Goal: Transaction & Acquisition: Purchase product/service

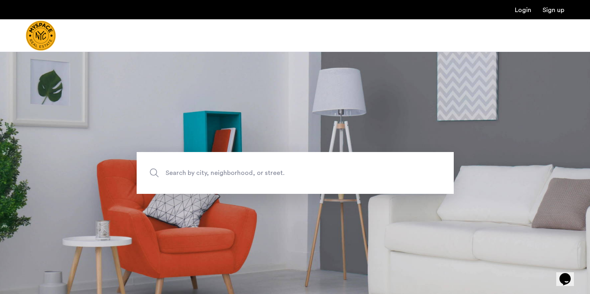
click at [207, 172] on span "Search by city, neighborhood, or street." at bounding box center [277, 172] width 222 height 11
click at [207, 172] on input "Search by city, neighborhood, or street." at bounding box center [295, 173] width 317 height 42
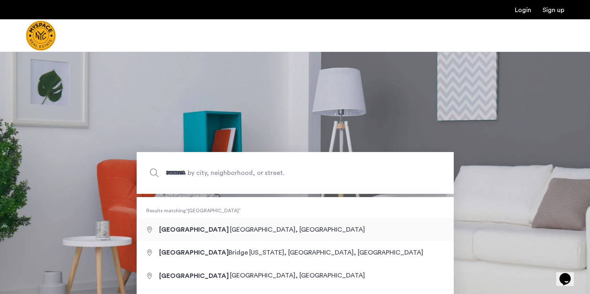
type input "**********"
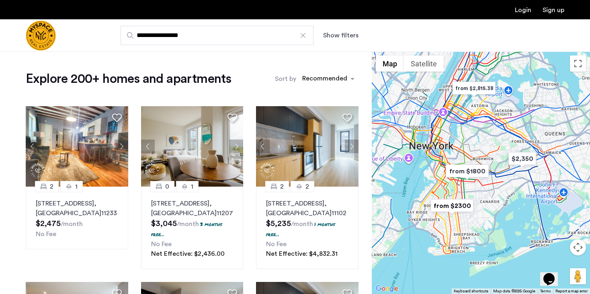
click at [343, 36] on button "Show filters" at bounding box center [340, 36] width 35 height 10
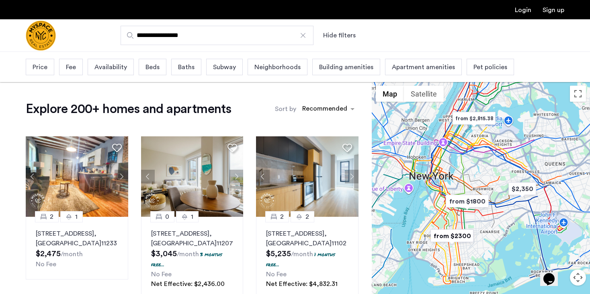
click at [152, 67] on span "Beds" at bounding box center [152, 67] width 14 height 10
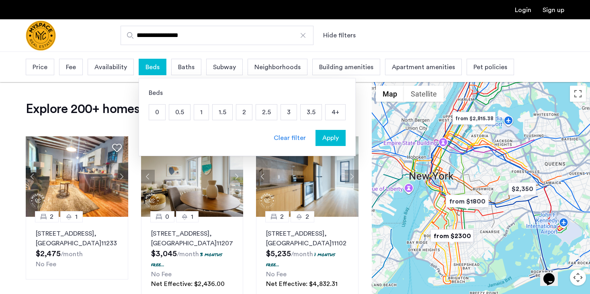
click at [289, 114] on p "3" at bounding box center [289, 111] width 16 height 15
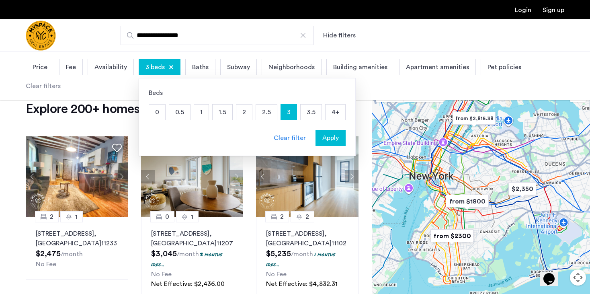
click at [67, 69] on span "Fee" at bounding box center [71, 67] width 10 height 10
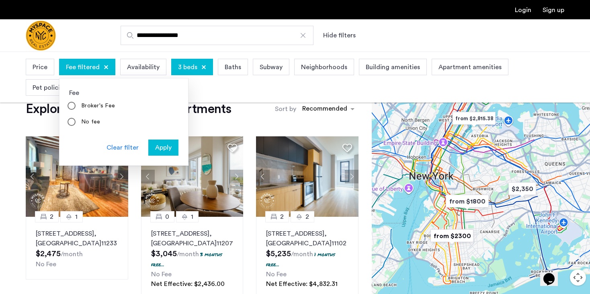
click at [48, 67] on div "Price" at bounding box center [40, 67] width 29 height 16
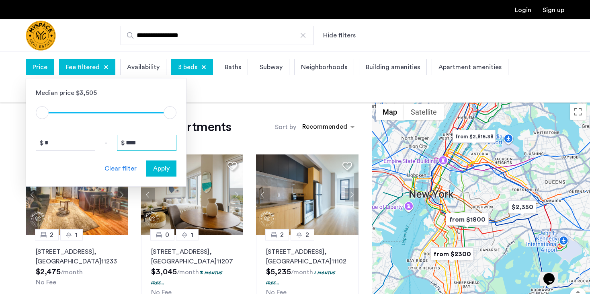
drag, startPoint x: 142, startPoint y: 143, endPoint x: 126, endPoint y: 143, distance: 16.1
click at [126, 143] on input "****" at bounding box center [146, 143] width 59 height 16
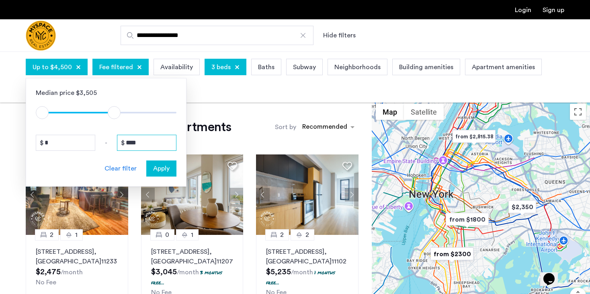
type input "****"
drag, startPoint x: 64, startPoint y: 142, endPoint x: 50, endPoint y: 142, distance: 14.1
click at [50, 142] on input "*" at bounding box center [65, 143] width 59 height 16
type input "****"
click at [160, 170] on span "Apply" at bounding box center [161, 169] width 16 height 10
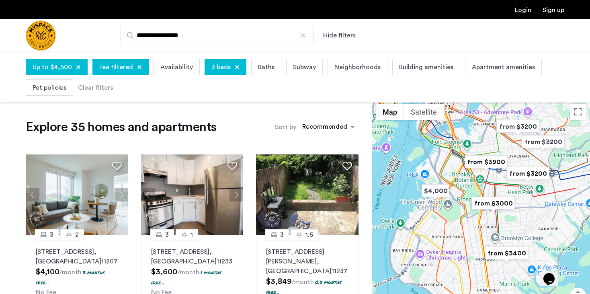
drag, startPoint x: 566, startPoint y: 205, endPoint x: 590, endPoint y: 181, distance: 33.2
click at [590, 181] on div at bounding box center [481, 221] width 218 height 242
click at [465, 231] on div at bounding box center [481, 221] width 218 height 242
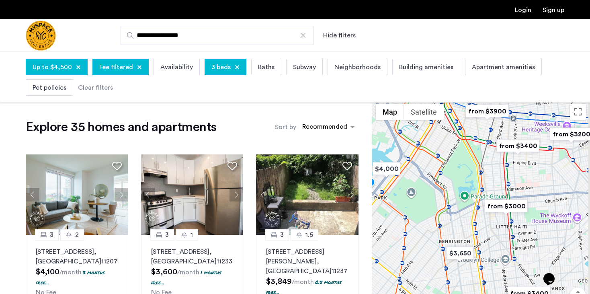
drag, startPoint x: 489, startPoint y: 203, endPoint x: 465, endPoint y: 218, distance: 27.6
click at [465, 218] on div at bounding box center [481, 221] width 218 height 242
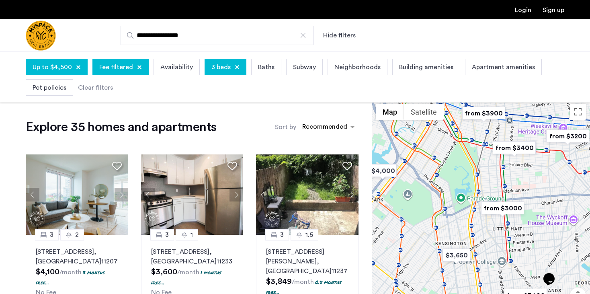
click at [494, 170] on div at bounding box center [481, 221] width 218 height 242
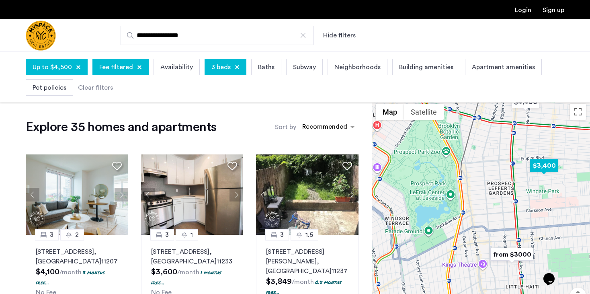
click at [538, 164] on img "$3,400" at bounding box center [544, 165] width 34 height 18
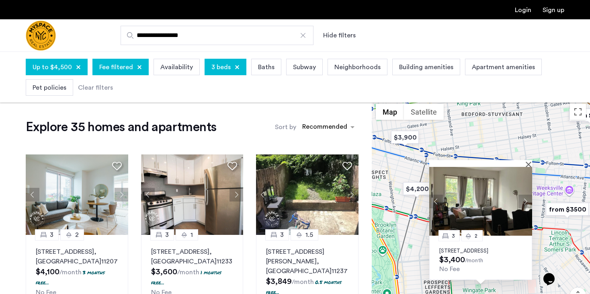
click at [497, 199] on img at bounding box center [480, 201] width 103 height 69
click at [388, 112] on button "Map" at bounding box center [390, 112] width 28 height 16
click at [526, 160] on div at bounding box center [477, 163] width 97 height 7
click at [529, 161] on button "Close" at bounding box center [530, 164] width 6 height 6
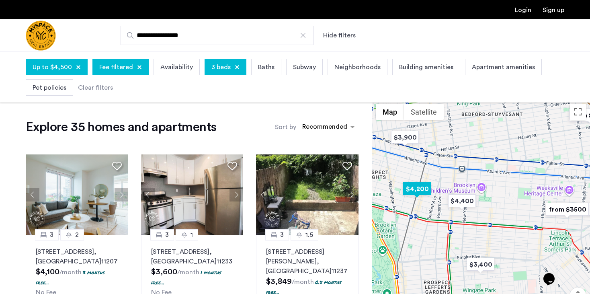
click at [415, 189] on img "$4,200" at bounding box center [417, 189] width 34 height 18
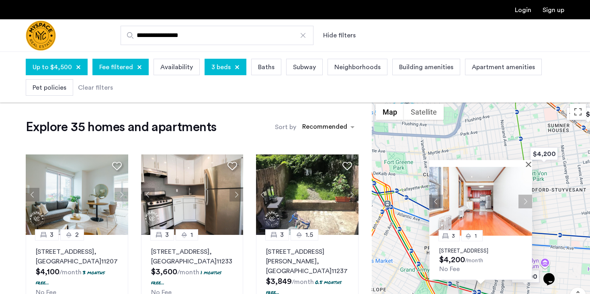
click at [466, 204] on img at bounding box center [480, 201] width 103 height 69
click at [530, 161] on button "Close" at bounding box center [530, 164] width 6 height 6
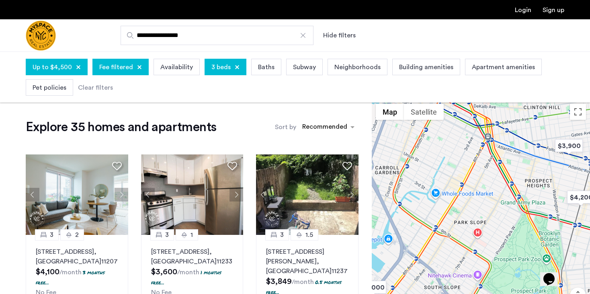
drag, startPoint x: 429, startPoint y: 189, endPoint x: 530, endPoint y: 121, distance: 121.4
click at [530, 121] on div at bounding box center [481, 221] width 218 height 242
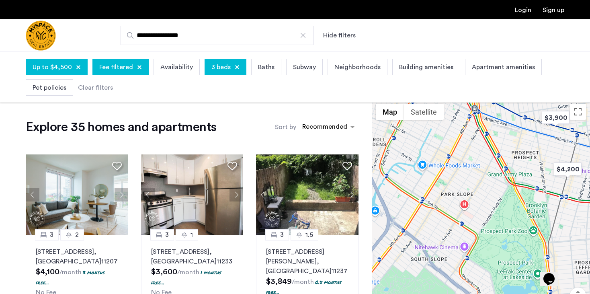
drag, startPoint x: 528, startPoint y: 233, endPoint x: 516, endPoint y: 205, distance: 30.9
click at [516, 205] on div at bounding box center [481, 221] width 218 height 242
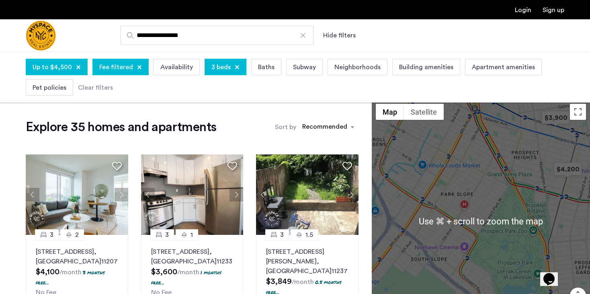
click at [471, 180] on div at bounding box center [481, 221] width 218 height 242
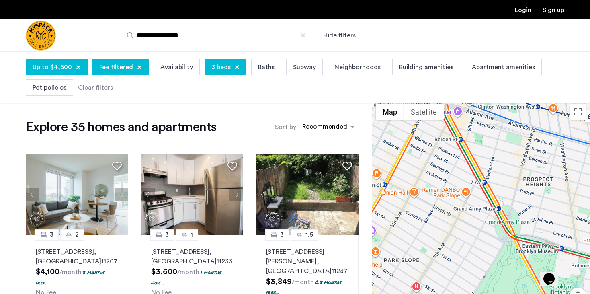
drag, startPoint x: 513, startPoint y: 190, endPoint x: 485, endPoint y: 328, distance: 140.5
click at [485, 293] on html "**********" at bounding box center [295, 147] width 590 height 294
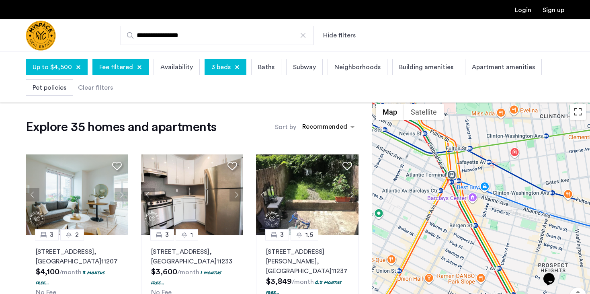
click at [578, 116] on button "Toggle fullscreen view" at bounding box center [578, 112] width 16 height 16
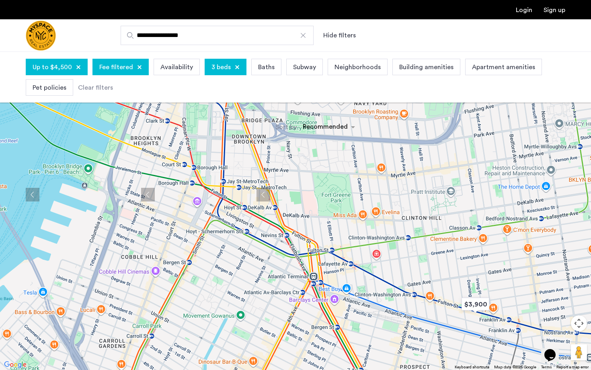
drag, startPoint x: 336, startPoint y: 109, endPoint x: 384, endPoint y: 250, distance: 148.6
click at [384, 250] on div at bounding box center [295, 185] width 591 height 370
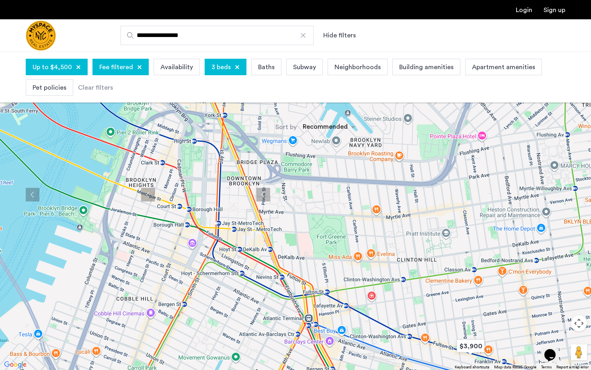
drag, startPoint x: 362, startPoint y: 136, endPoint x: 356, endPoint y: 177, distance: 41.4
click at [356, 177] on div at bounding box center [295, 185] width 591 height 370
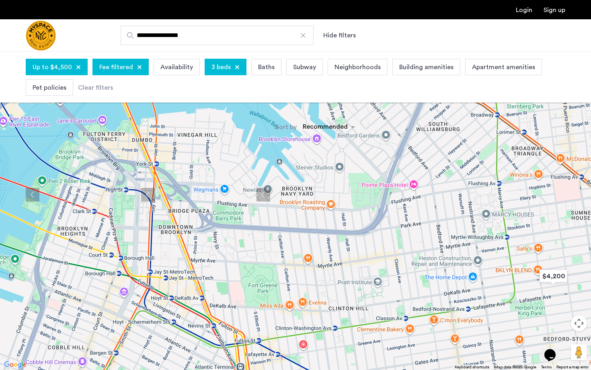
drag, startPoint x: 369, startPoint y: 168, endPoint x: 304, endPoint y: 217, distance: 80.9
click at [304, 217] on div at bounding box center [295, 185] width 591 height 370
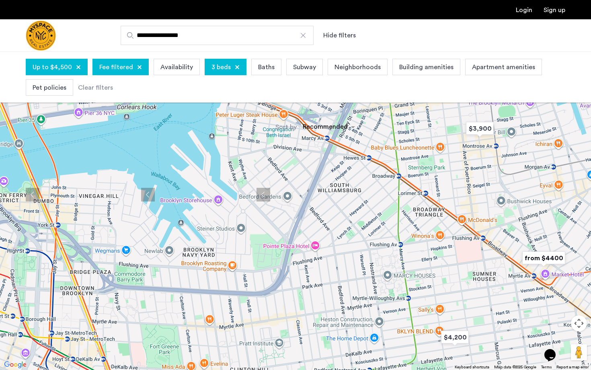
drag, startPoint x: 335, startPoint y: 169, endPoint x: 236, endPoint y: 233, distance: 118.1
click at [236, 233] on div at bounding box center [295, 185] width 591 height 370
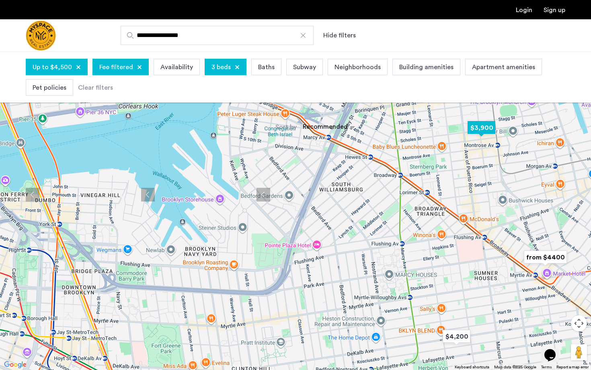
click at [482, 128] on img "$3,900" at bounding box center [481, 128] width 34 height 18
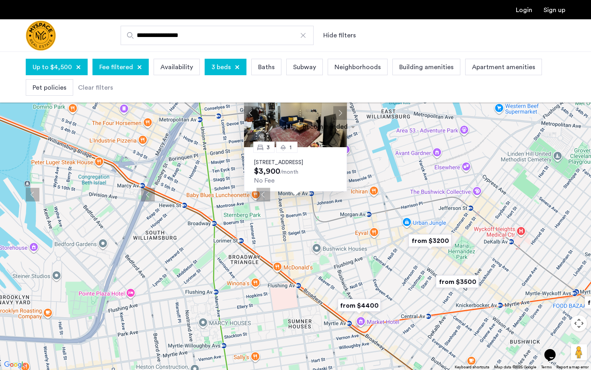
click at [318, 126] on img at bounding box center [295, 112] width 103 height 69
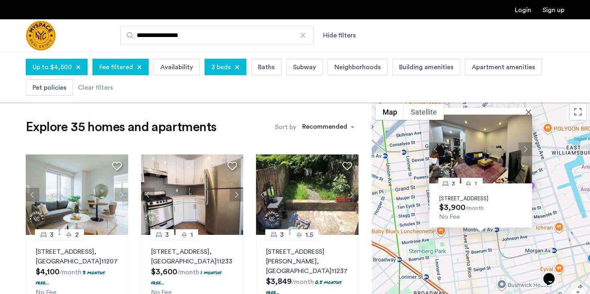
click at [527, 108] on div at bounding box center [480, 111] width 103 height 7
click at [528, 109] on button "Close" at bounding box center [530, 112] width 6 height 6
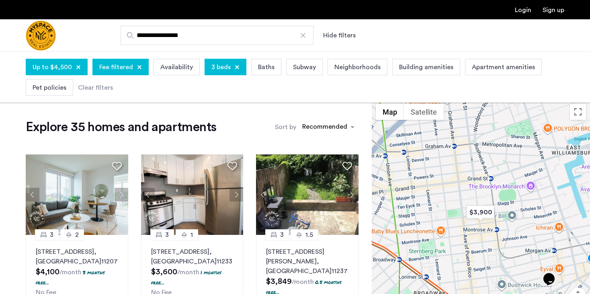
click at [236, 67] on div "3 beds" at bounding box center [226, 67] width 42 height 16
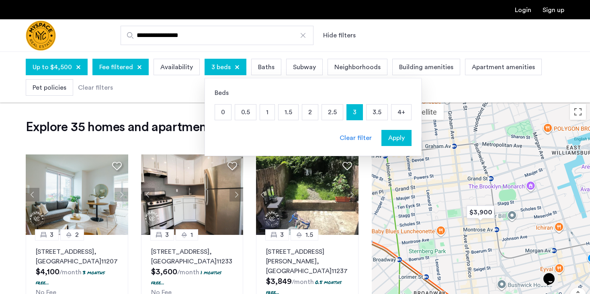
click at [309, 114] on p "2" at bounding box center [310, 111] width 16 height 15
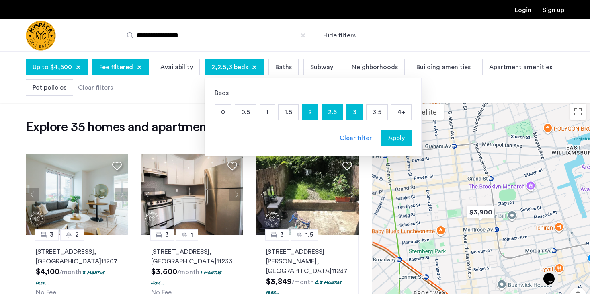
click at [331, 110] on p "2.5" at bounding box center [332, 111] width 21 height 15
click at [352, 110] on p "3" at bounding box center [355, 111] width 16 height 15
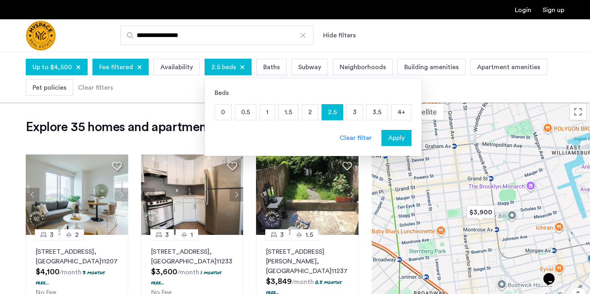
click at [284, 113] on p "1.5" at bounding box center [289, 111] width 20 height 15
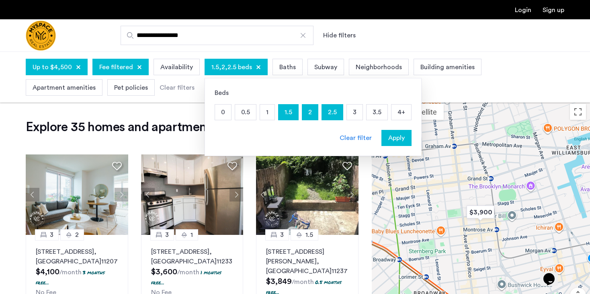
click at [328, 111] on p "2.5" at bounding box center [332, 111] width 21 height 15
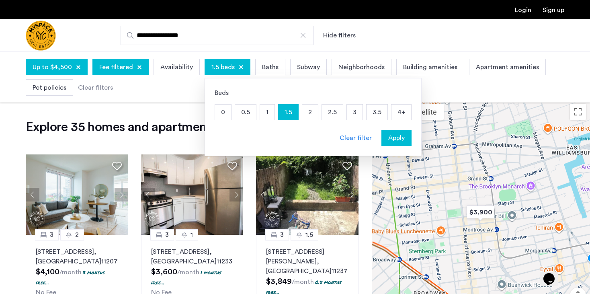
click at [302, 111] on p "2" at bounding box center [310, 111] width 16 height 15
click at [72, 67] on div "Up to $4,500" at bounding box center [57, 67] width 62 height 16
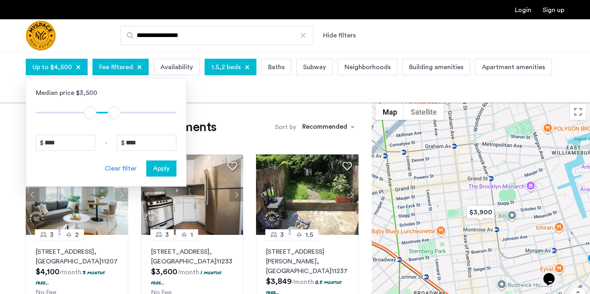
type input "****"
click at [82, 111] on span "ngx-slider" at bounding box center [82, 112] width 13 height 13
type input "****"
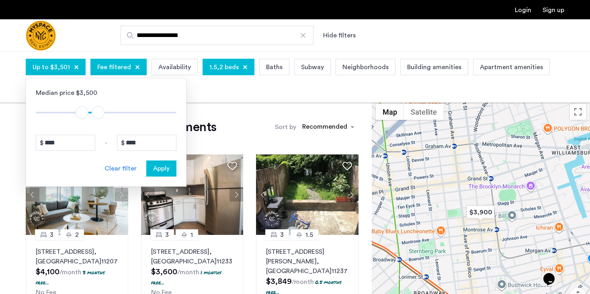
drag, startPoint x: 110, startPoint y: 112, endPoint x: 98, endPoint y: 112, distance: 11.3
click at [98, 112] on span "ngx-slider-max" at bounding box center [98, 112] width 13 height 13
click at [160, 168] on span "Apply" at bounding box center [161, 169] width 16 height 10
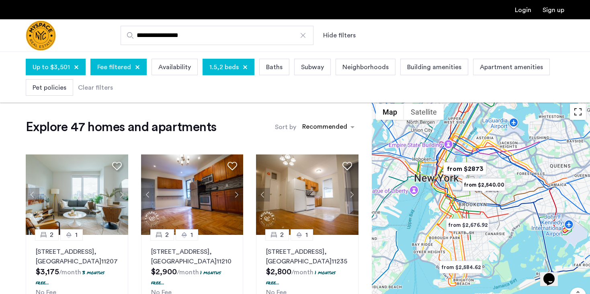
click at [573, 111] on button "Toggle fullscreen view" at bounding box center [578, 112] width 16 height 16
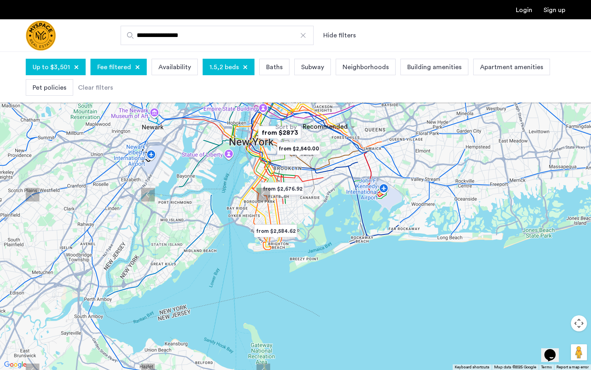
click at [369, 283] on div at bounding box center [295, 185] width 591 height 370
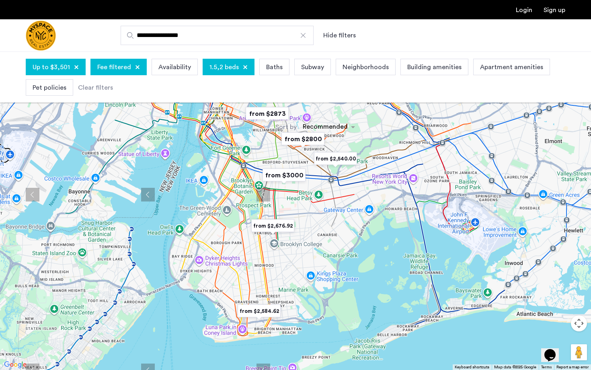
drag, startPoint x: 251, startPoint y: 152, endPoint x: 328, endPoint y: 274, distance: 144.8
click at [328, 274] on div at bounding box center [295, 185] width 591 height 370
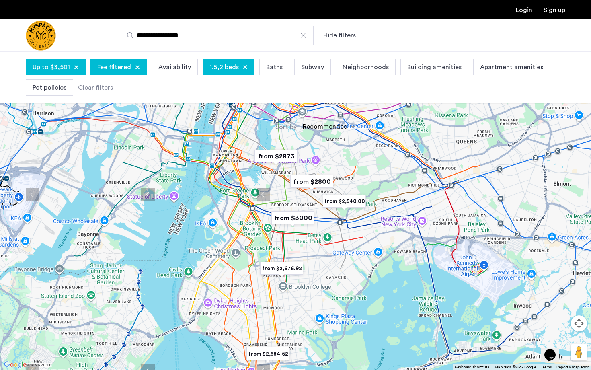
drag, startPoint x: 326, startPoint y: 234, endPoint x: 336, endPoint y: 281, distance: 47.5
click at [336, 281] on div at bounding box center [295, 185] width 591 height 370
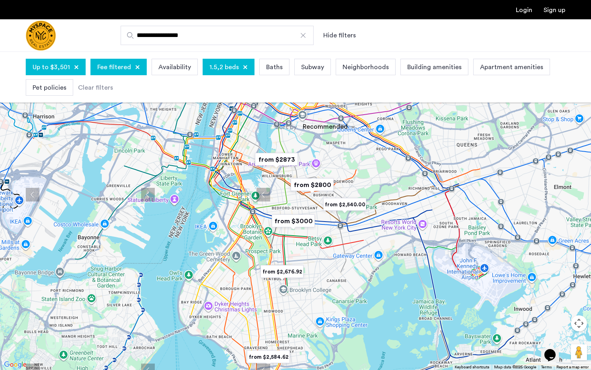
click at [319, 260] on div at bounding box center [295, 185] width 591 height 370
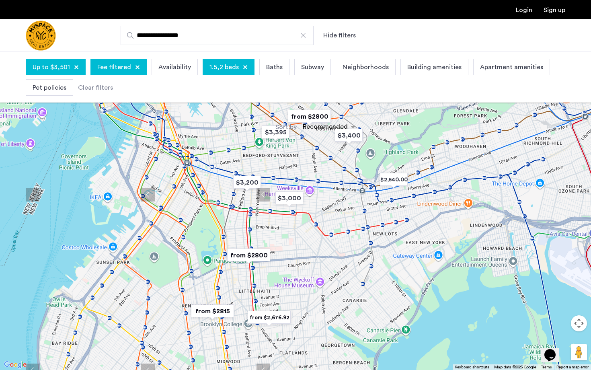
click at [241, 80] on img "from $2873" at bounding box center [235, 80] width 49 height 18
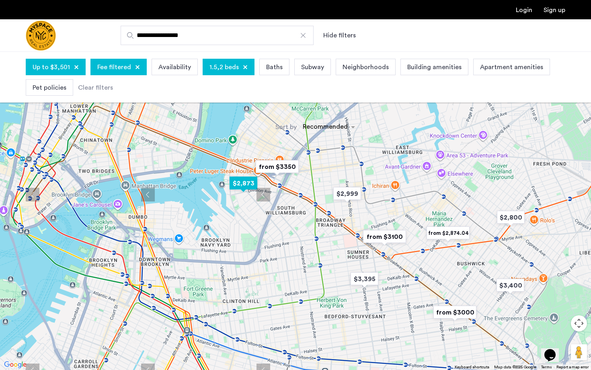
click at [249, 182] on img "$2,873" at bounding box center [243, 183] width 34 height 18
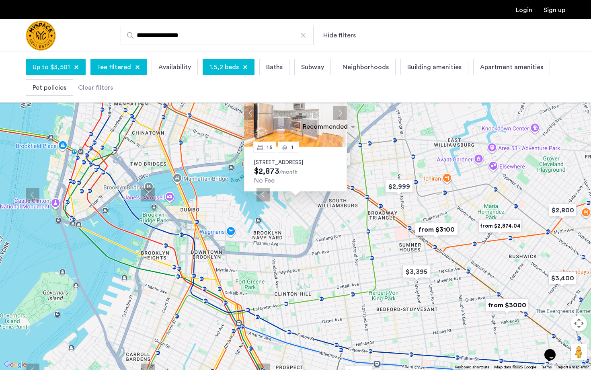
click at [318, 114] on img at bounding box center [295, 112] width 103 height 69
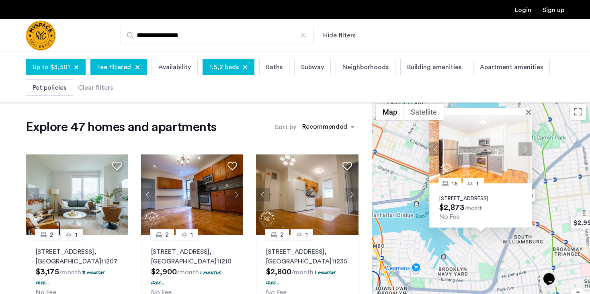
click at [225, 68] on span "1.5,2 beds" at bounding box center [223, 67] width 29 height 10
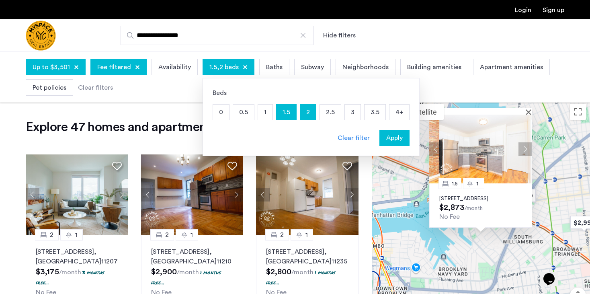
click at [419, 38] on div "**********" at bounding box center [334, 35] width 460 height 19
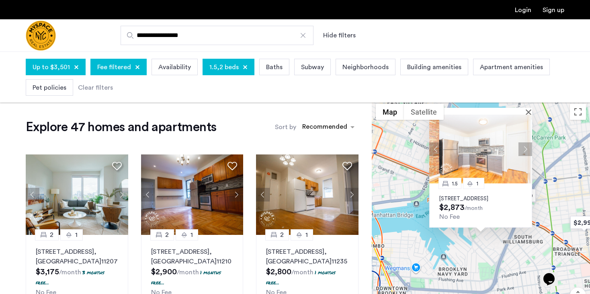
click at [527, 108] on div at bounding box center [480, 111] width 103 height 7
click at [452, 195] on p "77 Division Ave, Unit 5, Brooklyn, NY 11249" at bounding box center [480, 198] width 83 height 6
click at [389, 113] on button "Map" at bounding box center [390, 112] width 28 height 16
click at [528, 102] on div "Up to $3,501 Fee filtered Availability 1.5,2 beds Baths Subway Neighborhoods Bu…" at bounding box center [295, 77] width 590 height 51
click at [528, 109] on button "Close" at bounding box center [530, 112] width 6 height 6
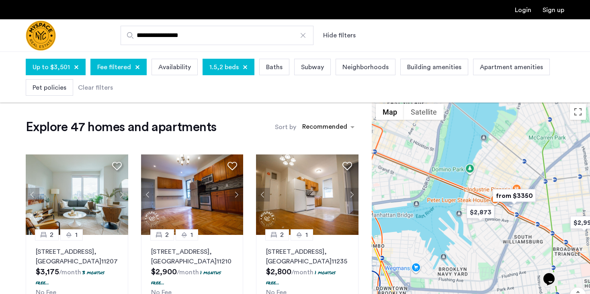
click at [514, 195] on img "from $3350" at bounding box center [513, 195] width 49 height 18
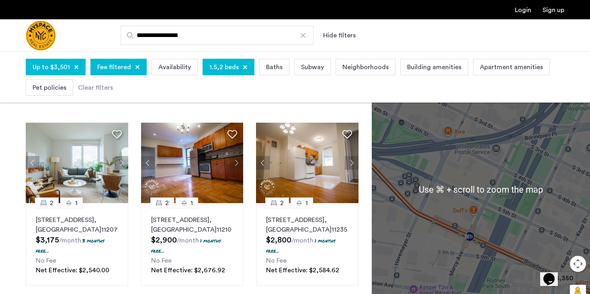
scroll to position [33, 0]
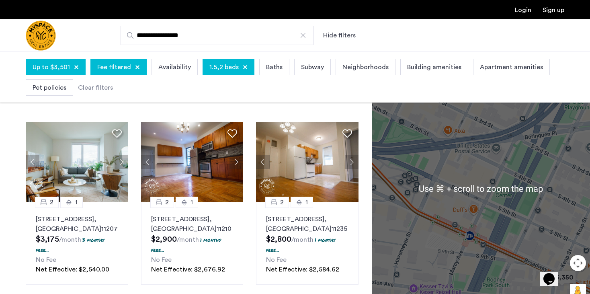
click at [508, 135] on div "To navigate, press the arrow keys." at bounding box center [481, 188] width 218 height 242
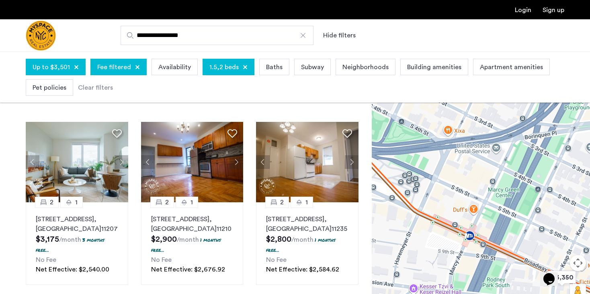
click at [578, 262] on button "Map camera controls" at bounding box center [578, 263] width 16 height 16
click at [518, 263] on button "Move left" at bounding box center [518, 263] width 16 height 16
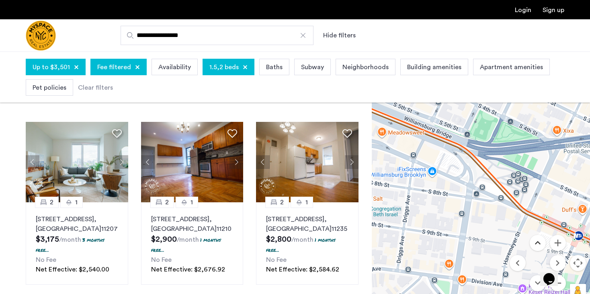
click at [536, 241] on button "Move up" at bounding box center [538, 243] width 16 height 16
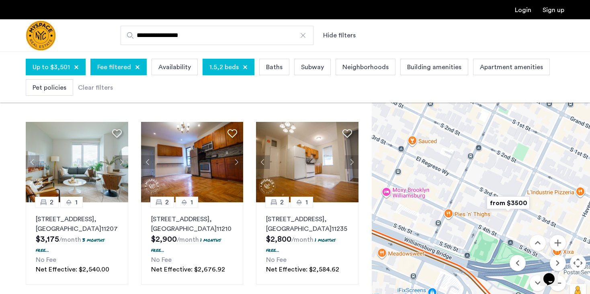
click at [510, 203] on img "from $3500" at bounding box center [507, 203] width 49 height 18
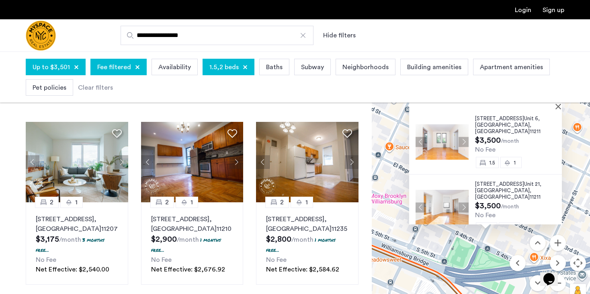
click at [560, 105] on div at bounding box center [485, 105] width 153 height 7
click at [559, 286] on button "Zoom out" at bounding box center [558, 283] width 16 height 16
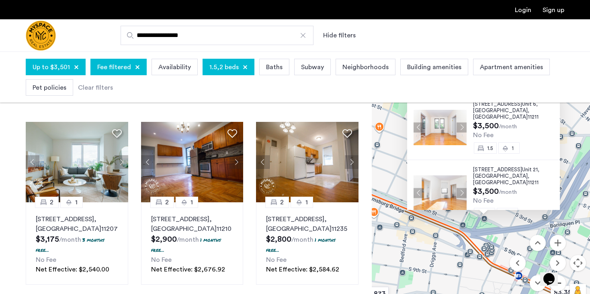
click at [559, 286] on button "Zoom out" at bounding box center [558, 283] width 16 height 16
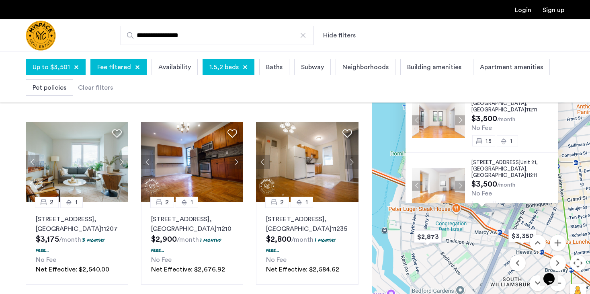
click at [517, 166] on div "244 Roebling St, Unit 21, Brooklyn , NY 11211" at bounding box center [514, 168] width 87 height 19
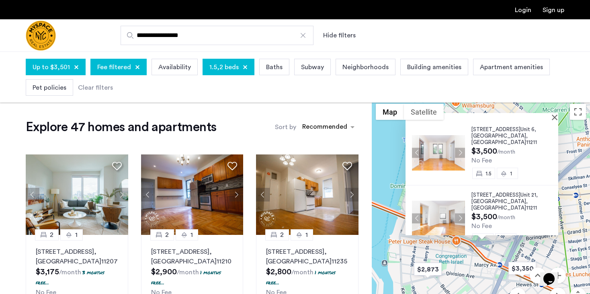
scroll to position [0, 0]
click at [559, 117] on button "Close" at bounding box center [556, 117] width 6 height 6
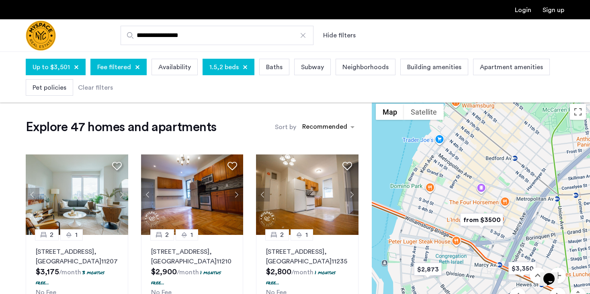
click at [518, 269] on menu at bounding box center [538, 295] width 56 height 56
click at [523, 269] on menu at bounding box center [538, 295] width 56 height 56
click at [521, 266] on img "$3,350" at bounding box center [522, 268] width 34 height 18
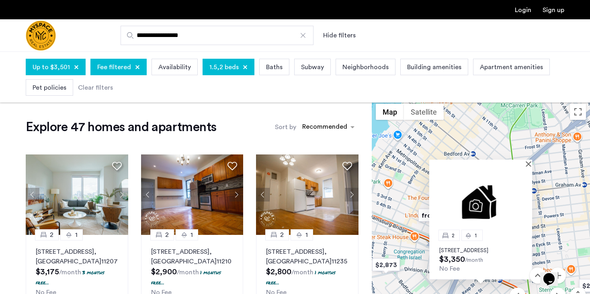
click at [495, 254] on div "2 1 360 Broadway, Unit 2R, Brooklyn, NY 11211 $3,350 /month No Fee" at bounding box center [480, 257] width 103 height 44
click at [463, 201] on img at bounding box center [480, 200] width 103 height 69
click at [529, 161] on button "Close" at bounding box center [530, 164] width 6 height 6
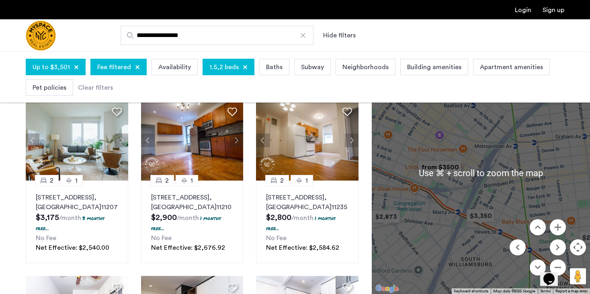
scroll to position [59, 0]
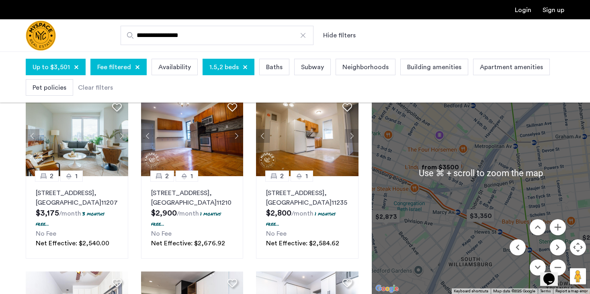
click at [563, 265] on div "Opens Chat This icon Opens the chat window." at bounding box center [552, 265] width 19 height 0
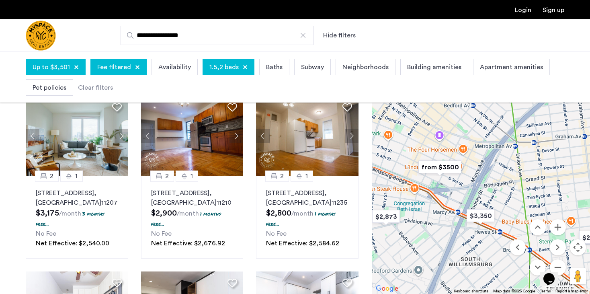
click at [563, 265] on div "Opens Chat This icon Opens the chat window." at bounding box center [552, 265] width 19 height 0
drag, startPoint x: 511, startPoint y: 246, endPoint x: 510, endPoint y: 189, distance: 57.1
click at [510, 189] on div "$2,540.00 $2,584.62 $2,650 $3,200 $3,000 $3,400 $3,395 $3,500 $2,676.92 $3,017 …" at bounding box center [481, 172] width 218 height 242
drag, startPoint x: 528, startPoint y: 228, endPoint x: 530, endPoint y: 219, distance: 9.6
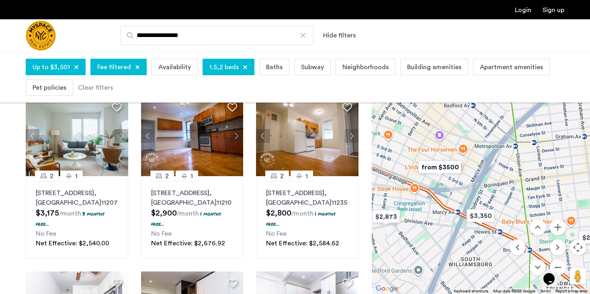
click at [528, 206] on div "$2,540.00 $2,584.62 $2,650 $3,200 $3,000 $3,400 $3,395 $3,500 $2,676.92 $3,017 …" at bounding box center [481, 172] width 218 height 242
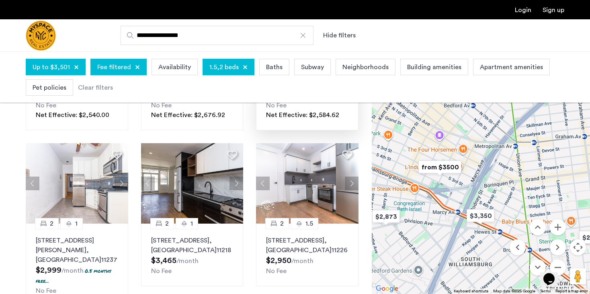
scroll to position [188, 0]
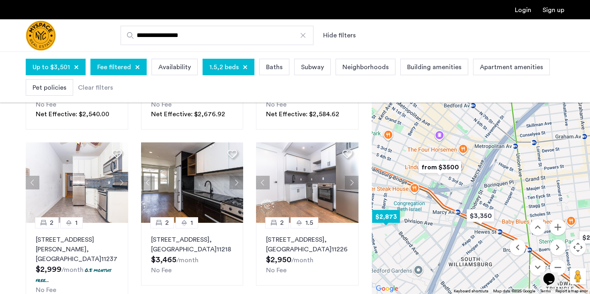
click at [391, 217] on img "$2,873" at bounding box center [386, 216] width 34 height 18
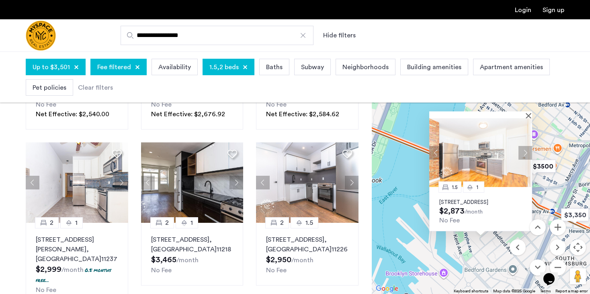
click at [527, 111] on div at bounding box center [480, 114] width 103 height 7
click at [529, 113] on button "Close" at bounding box center [530, 116] width 6 height 6
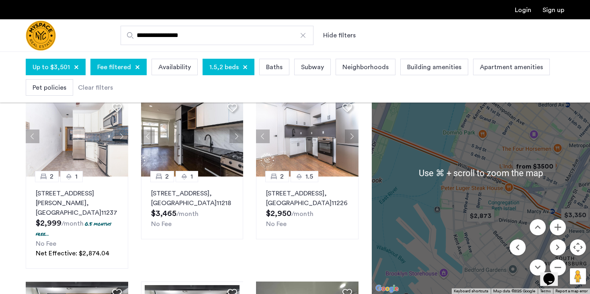
scroll to position [235, 0]
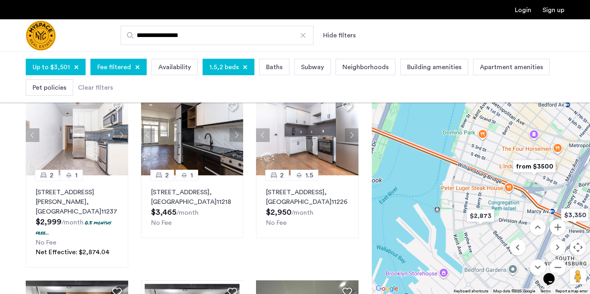
click at [561, 265] on div "Opens Chat This icon Opens the chat window." at bounding box center [552, 265] width 19 height 0
click at [560, 265] on div "Opens Chat This icon Opens the chat window." at bounding box center [552, 265] width 19 height 0
click at [532, 267] on button "Move down" at bounding box center [538, 267] width 16 height 16
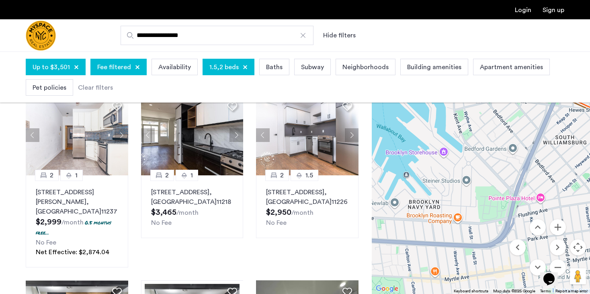
click at [558, 265] on div "Opens Chat This icon Opens the chat window." at bounding box center [552, 265] width 19 height 0
click at [555, 272] on div "Opens Chat This icon Opens the chat window." at bounding box center [549, 278] width 13 height 13
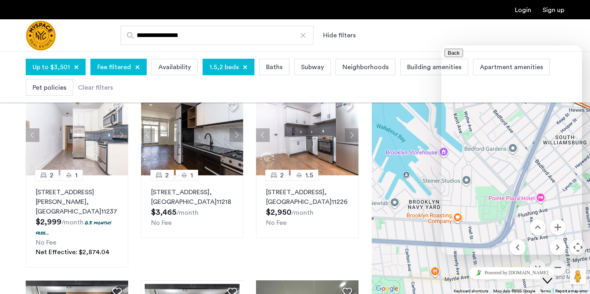
click at [551, 276] on icon "Close Chat This icon closes the chat window." at bounding box center [548, 281] width 10 height 10
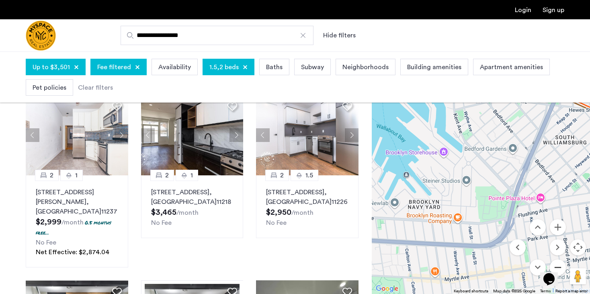
drag, startPoint x: 559, startPoint y: 261, endPoint x: 19, endPoint y: 0, distance: 600.0
click at [559, 261] on button "Zoom out" at bounding box center [558, 267] width 16 height 16
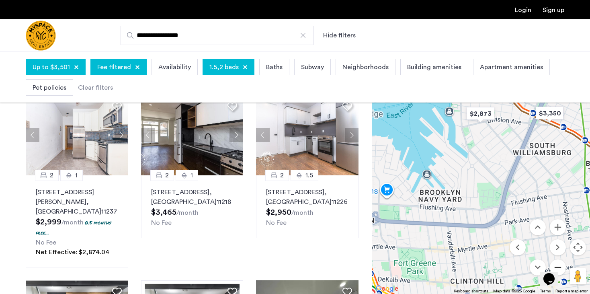
click at [559, 261] on button "Zoom out" at bounding box center [558, 267] width 16 height 16
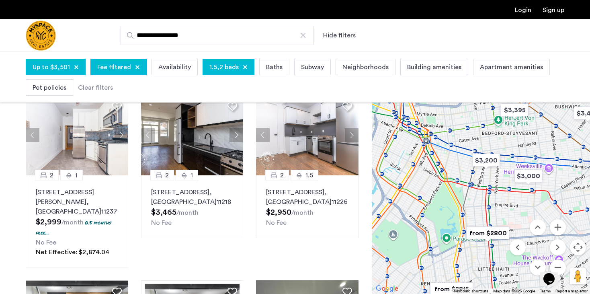
drag, startPoint x: 493, startPoint y: 214, endPoint x: 466, endPoint y: 130, distance: 88.3
click at [466, 130] on div at bounding box center [481, 172] width 218 height 242
click at [482, 232] on img "from $2800" at bounding box center [487, 233] width 49 height 18
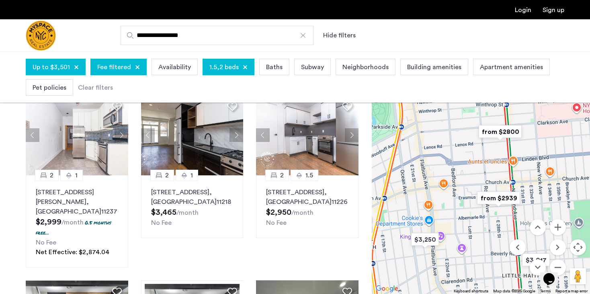
click at [494, 128] on img "from $2800" at bounding box center [499, 132] width 49 height 18
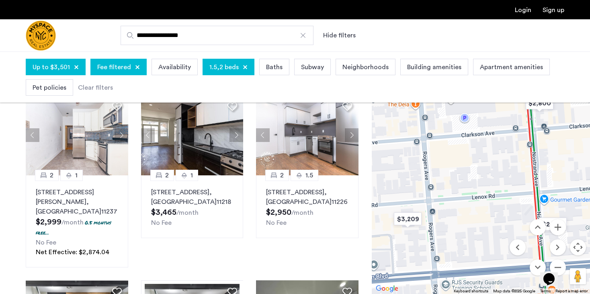
scroll to position [236, 0]
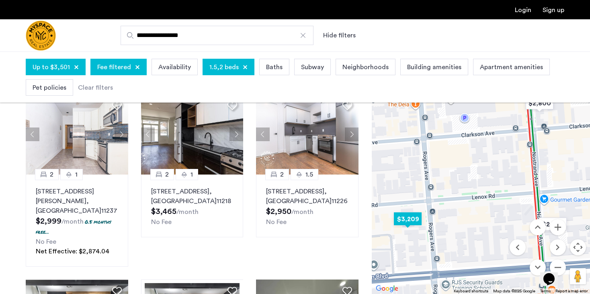
click at [410, 220] on img "$3,209" at bounding box center [408, 219] width 34 height 18
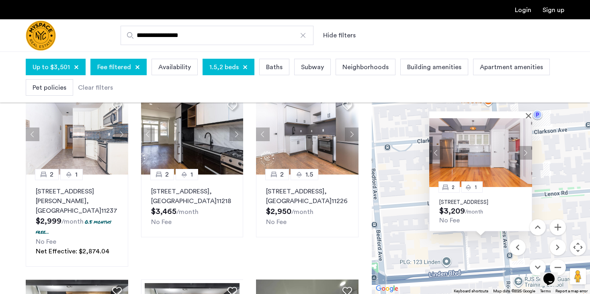
click at [494, 149] on img at bounding box center [480, 152] width 103 height 69
click at [561, 265] on div "Opens Chat This icon Opens the chat window." at bounding box center [552, 265] width 19 height 0
click at [560, 265] on div "Opens Chat This icon Opens the chat window." at bounding box center [552, 265] width 19 height 0
click at [563, 265] on div "Opens Chat This icon Opens the chat window." at bounding box center [552, 265] width 19 height 0
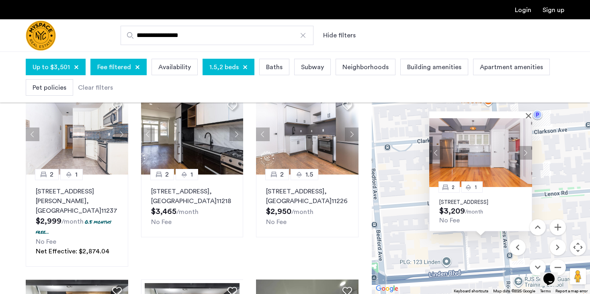
click at [563, 265] on div "Opens Chat This icon Opens the chat window." at bounding box center [552, 265] width 19 height 0
click at [535, 268] on button "Move down" at bounding box center [538, 267] width 16 height 16
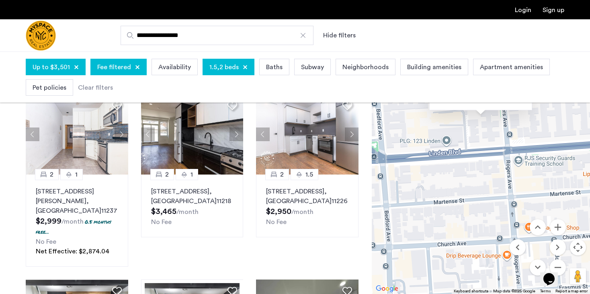
click at [557, 272] on button "Opens Chat This icon Opens the chat window." at bounding box center [549, 279] width 18 height 14
click at [555, 275] on button "Close Chat This icon closes the chat window." at bounding box center [547, 280] width 14 height 10
click at [504, 186] on div "2 1 186 Lenox Rd, Unit 1I, Brooklyn, NY 11226 $3,209 /month No Fee" at bounding box center [481, 172] width 218 height 242
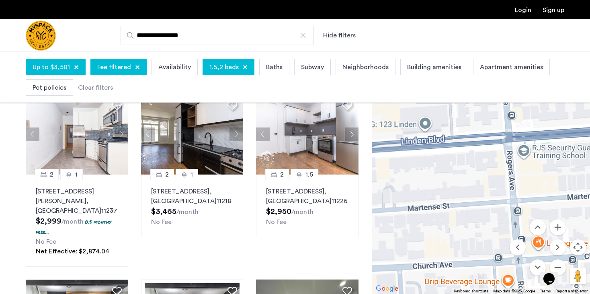
click at [504, 186] on div "2 1 186 Lenox Rd, Unit 1I, Brooklyn, NY 11226 $3,209 /month No Fee" at bounding box center [481, 172] width 218 height 242
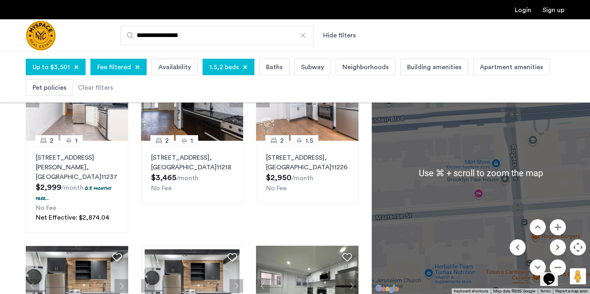
scroll to position [268, 0]
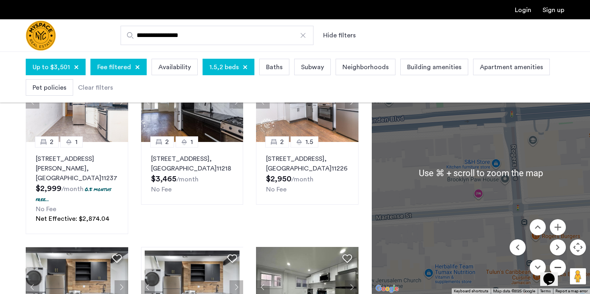
click at [559, 260] on button "Zoom out" at bounding box center [558, 267] width 16 height 16
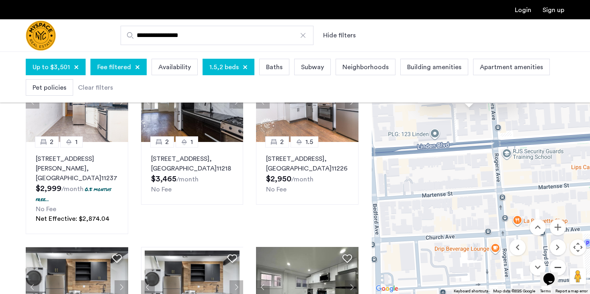
click at [559, 260] on button "Zoom out" at bounding box center [558, 267] width 16 height 16
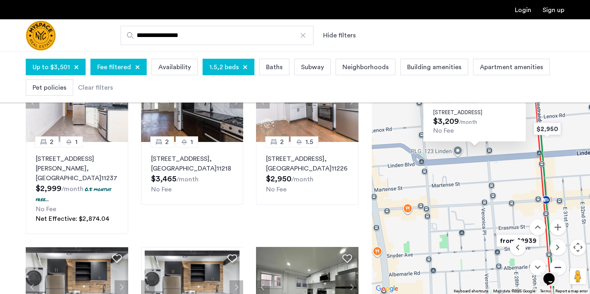
click at [559, 260] on button "Zoom out" at bounding box center [558, 267] width 16 height 16
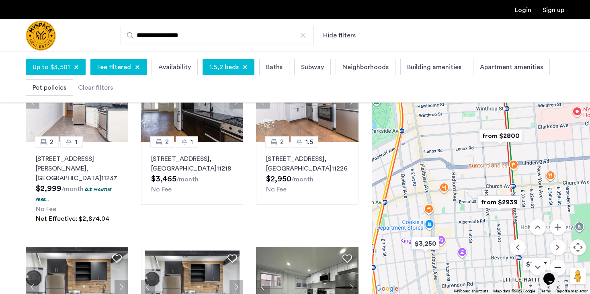
click at [559, 260] on button "Zoom out" at bounding box center [558, 267] width 16 height 16
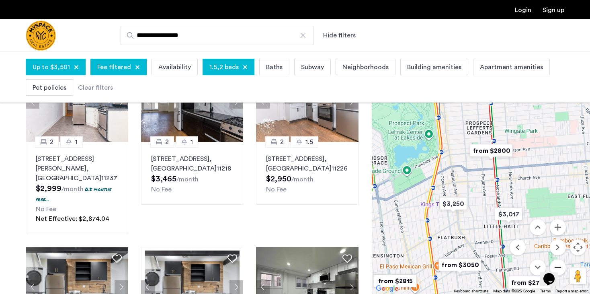
click at [559, 260] on button "Zoom out" at bounding box center [558, 267] width 16 height 16
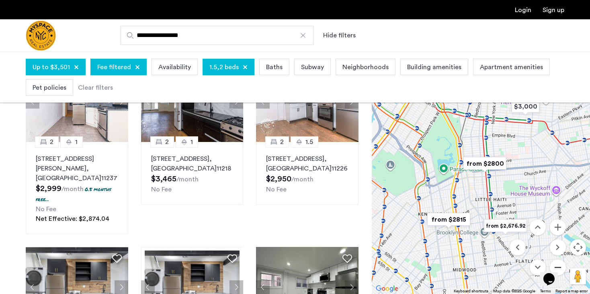
click at [559, 260] on button "Zoom out" at bounding box center [558, 267] width 16 height 16
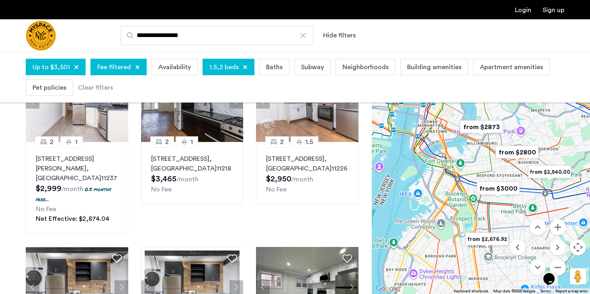
drag, startPoint x: 440, startPoint y: 156, endPoint x: 446, endPoint y: 213, distance: 58.1
click at [446, 213] on div at bounding box center [481, 172] width 218 height 242
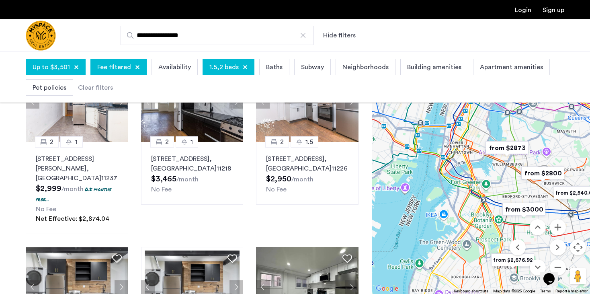
drag, startPoint x: 453, startPoint y: 188, endPoint x: 479, endPoint y: 210, distance: 34.5
click at [479, 210] on div at bounding box center [481, 172] width 218 height 242
click at [519, 210] on img "from $3000" at bounding box center [523, 209] width 49 height 18
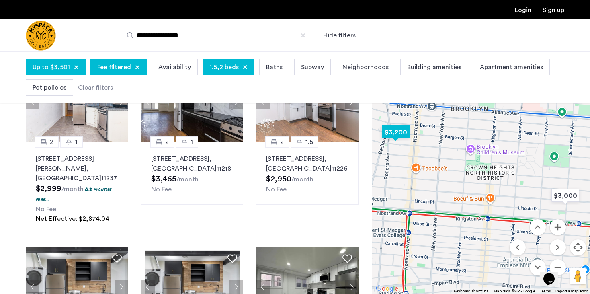
click at [393, 132] on img "$3,200" at bounding box center [396, 132] width 34 height 18
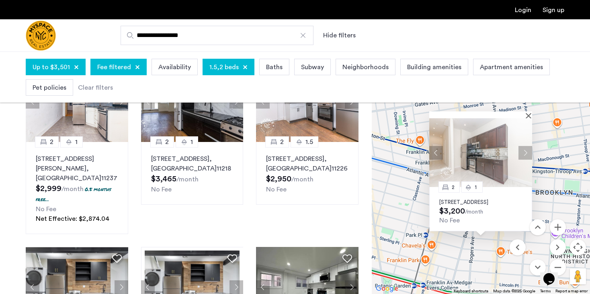
click at [481, 158] on img at bounding box center [480, 152] width 103 height 69
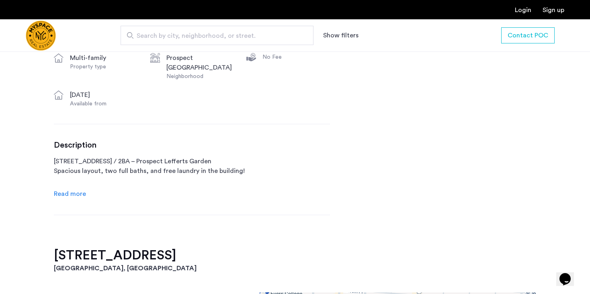
scroll to position [354, 0]
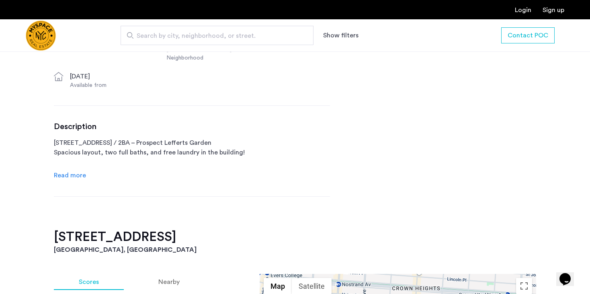
click at [76, 174] on span "Read more" at bounding box center [70, 175] width 32 height 6
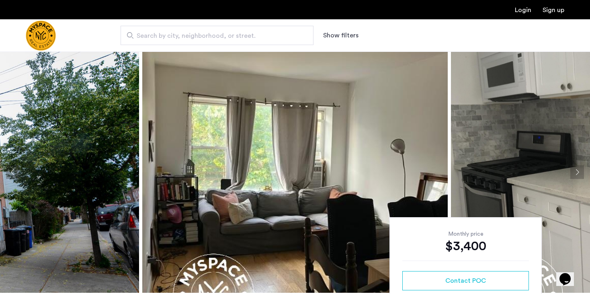
scroll to position [0, 0]
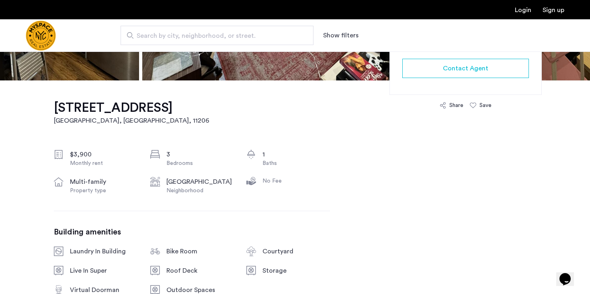
scroll to position [55, 0]
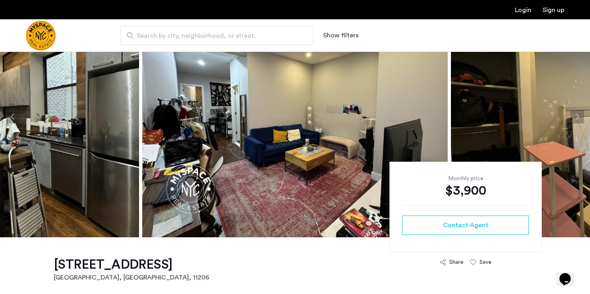
click at [220, 162] on img at bounding box center [294, 116] width 305 height 241
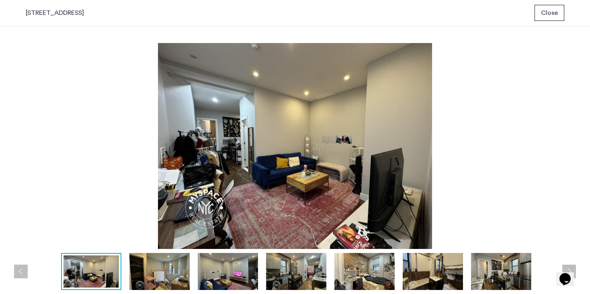
scroll to position [0, 0]
click at [569, 269] on button "Next apartment" at bounding box center [569, 271] width 14 height 14
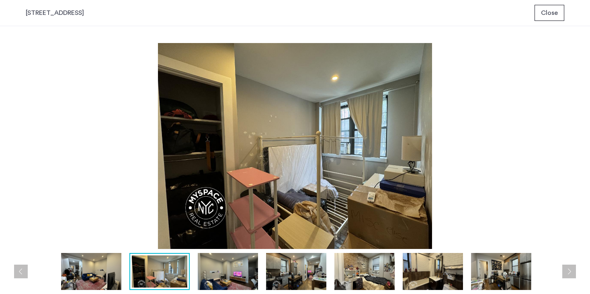
click at [569, 269] on button "Next apartment" at bounding box center [569, 271] width 14 height 14
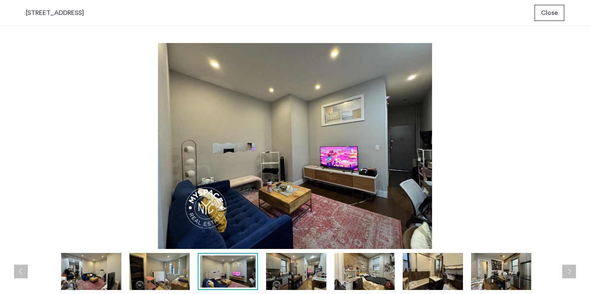
click at [569, 269] on button "Next apartment" at bounding box center [569, 271] width 14 height 14
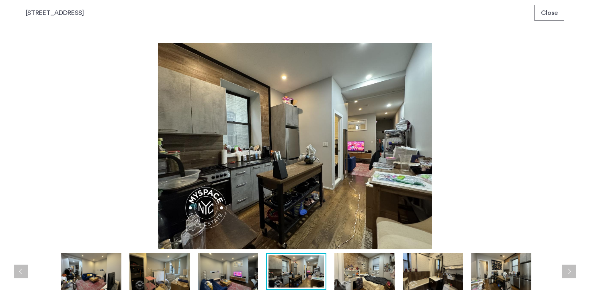
click at [569, 269] on button "Next apartment" at bounding box center [569, 271] width 14 height 14
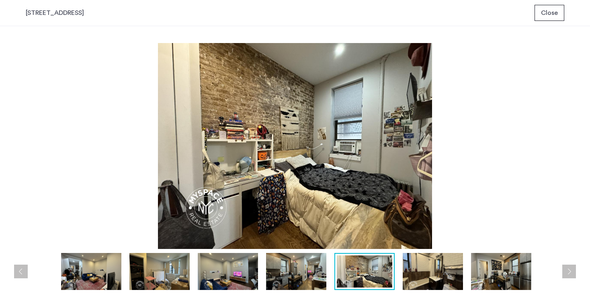
click at [569, 269] on button "Next apartment" at bounding box center [569, 271] width 14 height 14
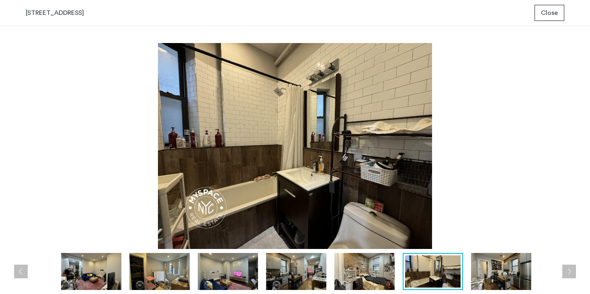
click at [569, 269] on button "Next apartment" at bounding box center [569, 271] width 14 height 14
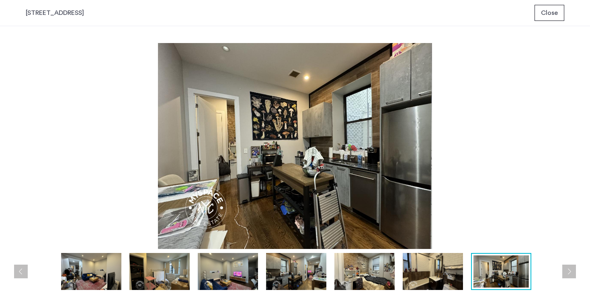
click at [569, 269] on button "Next apartment" at bounding box center [569, 271] width 14 height 14
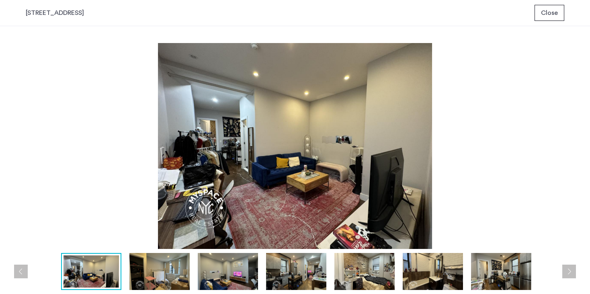
click at [569, 269] on button "Next apartment" at bounding box center [569, 271] width 14 height 14
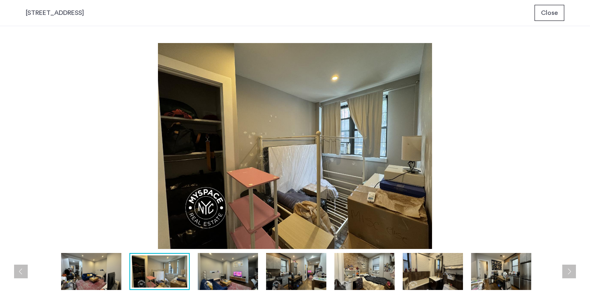
click at [543, 14] on span "Close" at bounding box center [549, 13] width 17 height 10
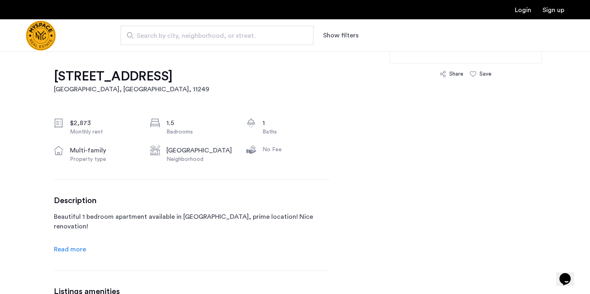
scroll to position [245, 0]
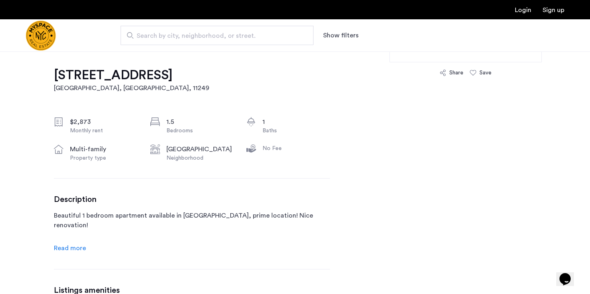
click at [80, 249] on span "Read more" at bounding box center [70, 248] width 32 height 6
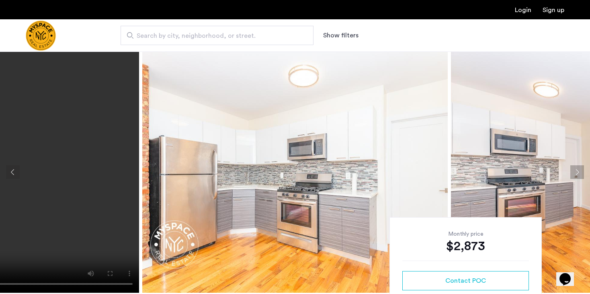
scroll to position [0, 0]
click at [578, 171] on button "Next apartment" at bounding box center [577, 172] width 14 height 14
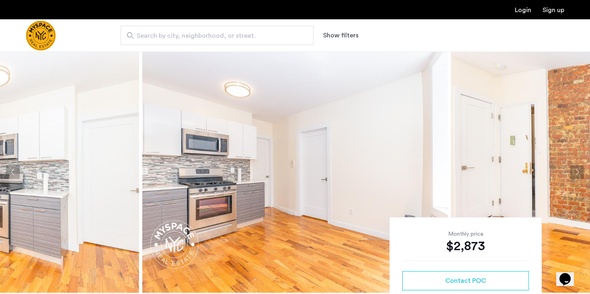
click at [578, 171] on button "Next apartment" at bounding box center [577, 172] width 14 height 14
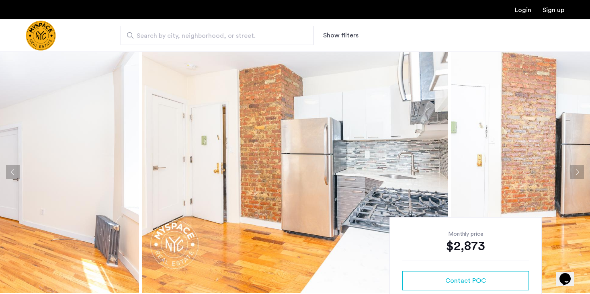
click at [578, 171] on button "Next apartment" at bounding box center [577, 172] width 14 height 14
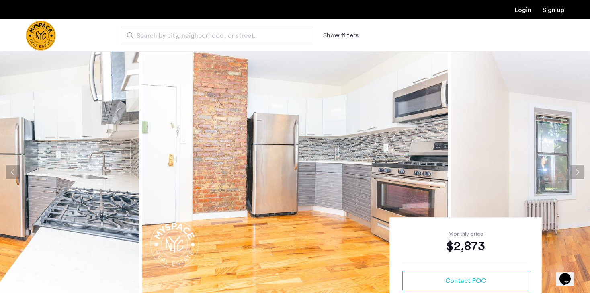
click at [578, 171] on button "Next apartment" at bounding box center [577, 172] width 14 height 14
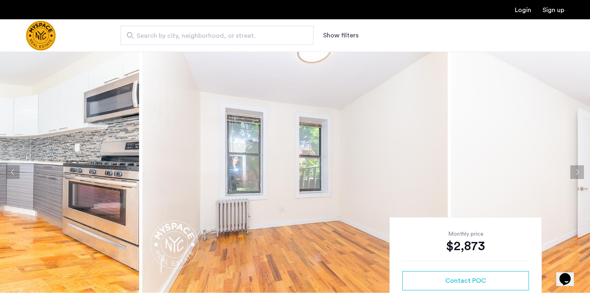
click at [578, 171] on button "Next apartment" at bounding box center [577, 172] width 14 height 14
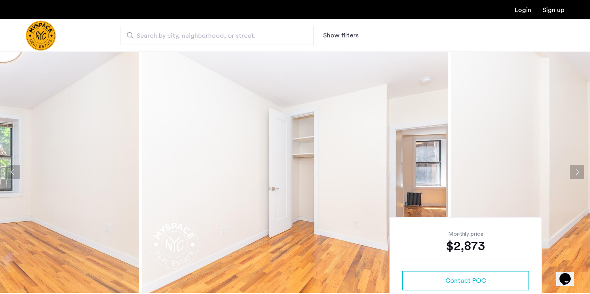
click at [578, 171] on button "Next apartment" at bounding box center [577, 172] width 14 height 14
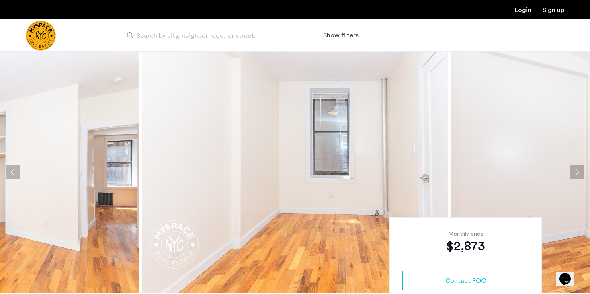
click at [578, 171] on button "Next apartment" at bounding box center [577, 172] width 14 height 14
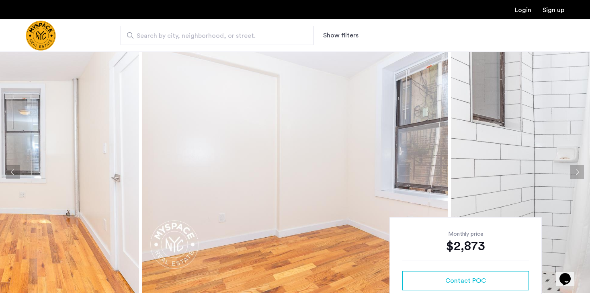
click at [578, 171] on button "Next apartment" at bounding box center [577, 172] width 14 height 14
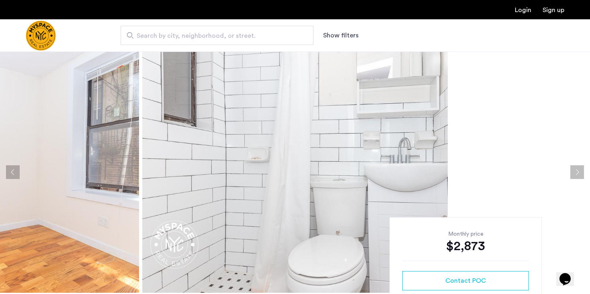
click at [578, 171] on button "Next apartment" at bounding box center [577, 172] width 14 height 14
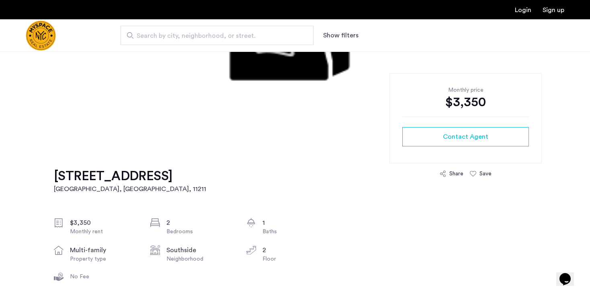
scroll to position [92, 0]
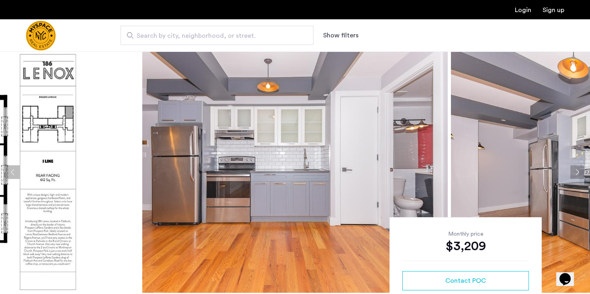
click at [256, 198] on img at bounding box center [294, 171] width 305 height 241
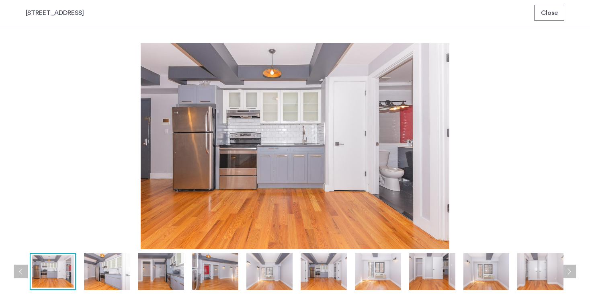
click at [574, 271] on button "Next apartment" at bounding box center [569, 271] width 14 height 14
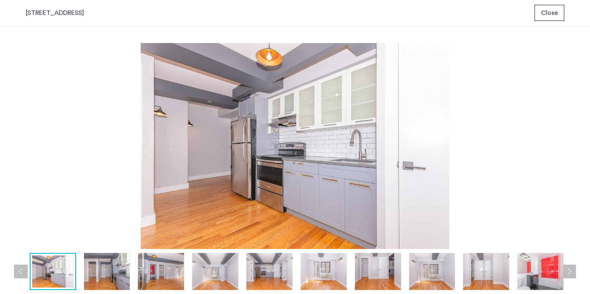
click at [574, 271] on button "Next apartment" at bounding box center [569, 271] width 14 height 14
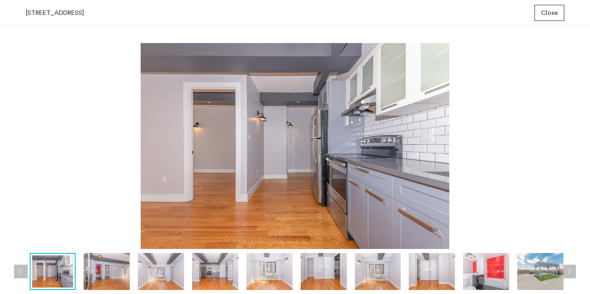
click at [574, 271] on button "Next apartment" at bounding box center [569, 271] width 14 height 14
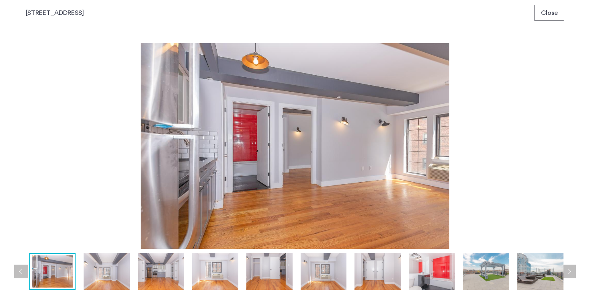
click at [574, 271] on button "Next apartment" at bounding box center [569, 271] width 14 height 14
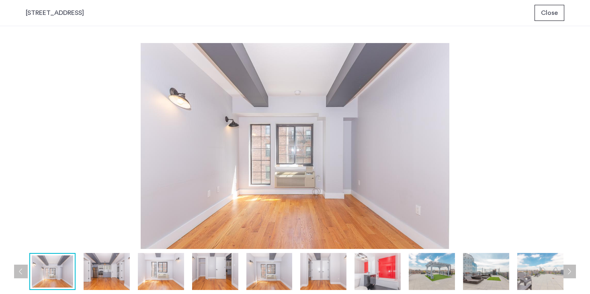
click at [574, 271] on button "Next apartment" at bounding box center [569, 271] width 14 height 14
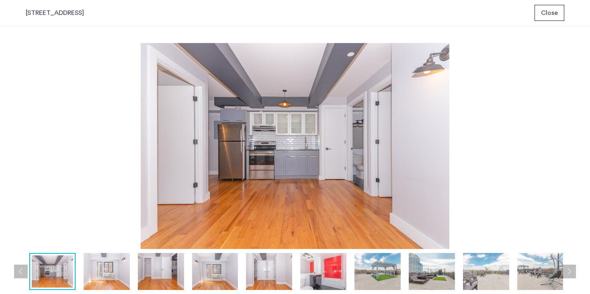
click at [574, 271] on button "Next apartment" at bounding box center [569, 271] width 14 height 14
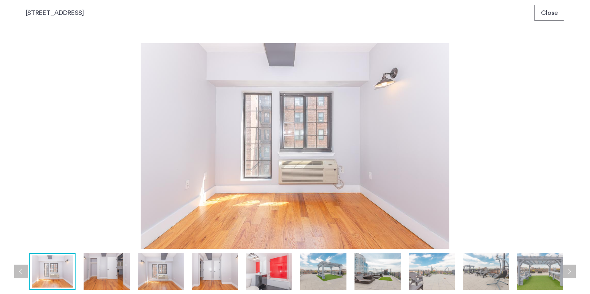
click at [574, 271] on button "Next apartment" at bounding box center [569, 271] width 14 height 14
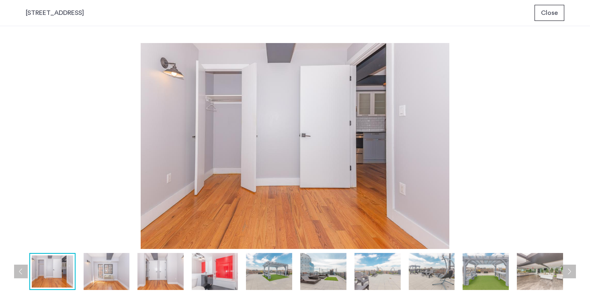
click at [574, 271] on button "Next apartment" at bounding box center [569, 271] width 14 height 14
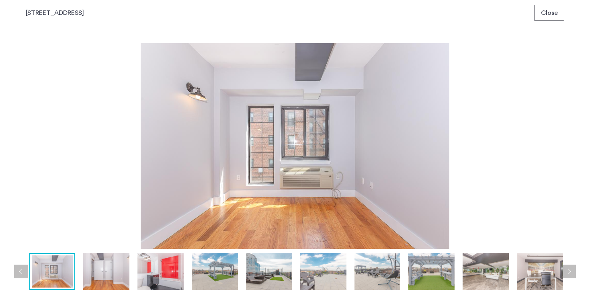
click at [574, 271] on button "Next apartment" at bounding box center [569, 271] width 14 height 14
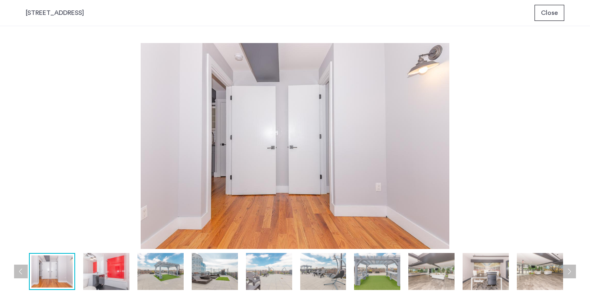
click at [574, 271] on button "Next apartment" at bounding box center [569, 271] width 14 height 14
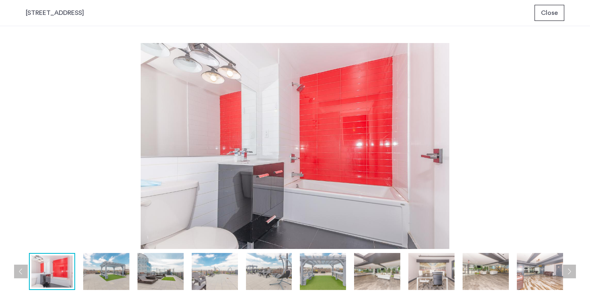
click at [574, 271] on button "Next apartment" at bounding box center [569, 271] width 14 height 14
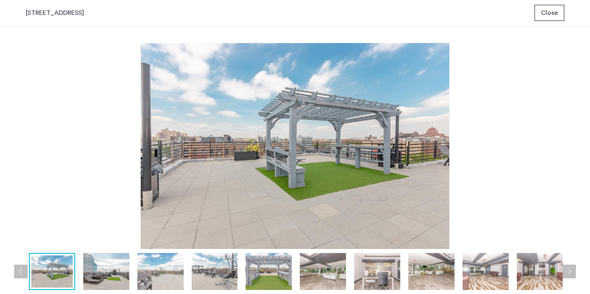
click at [553, 19] on button "Close" at bounding box center [549, 13] width 30 height 16
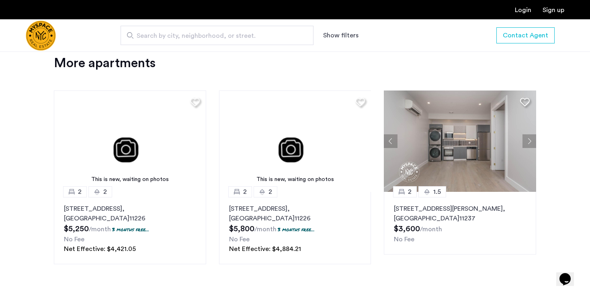
scroll to position [889, 0]
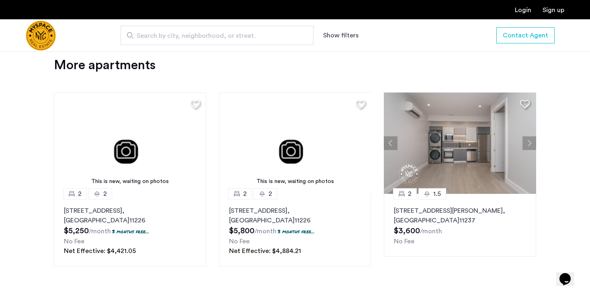
click at [472, 132] on img at bounding box center [460, 142] width 152 height 101
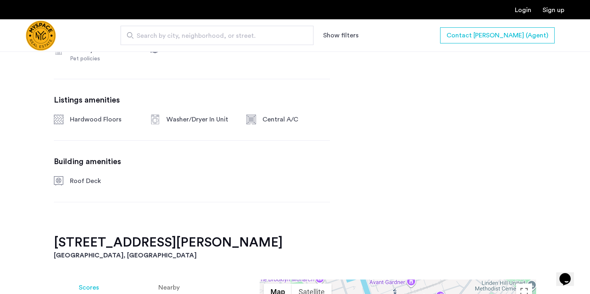
scroll to position [371, 0]
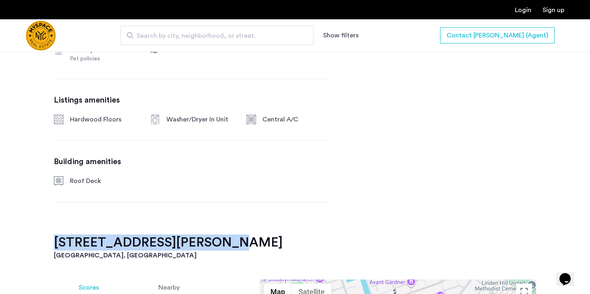
drag, startPoint x: 53, startPoint y: 242, endPoint x: 220, endPoint y: 243, distance: 167.6
copy h2 "[STREET_ADDRESS][PERSON_NAME]"
